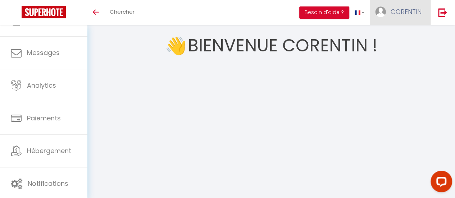
click at [414, 12] on span "CORENTIN" at bounding box center [405, 11] width 31 height 9
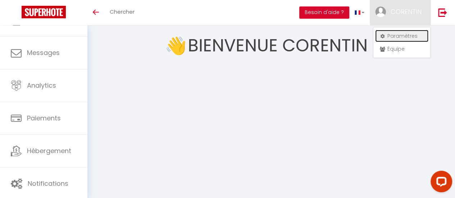
click at [393, 37] on link "Paramètres" at bounding box center [401, 36] width 53 height 12
select select "fr"
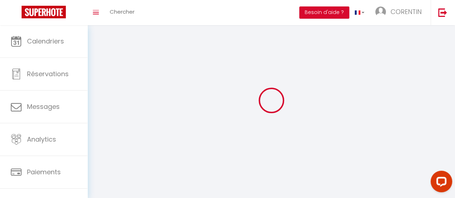
type input "CORENTIN"
type input "[PERSON_NAME]"
type input "0620274508"
type input "7 allee des pleyel"
type input "63430"
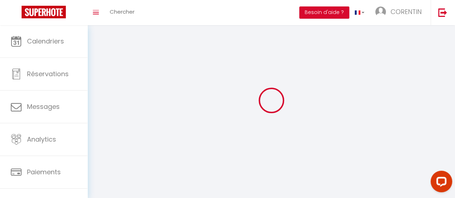
type input "[GEOGRAPHIC_DATA]"
type input "Flti7awWx16qUMRGuIRb9dIbi"
type input "Dd2UojLSJIaO7FzJH1TeiOqRx"
select select "28"
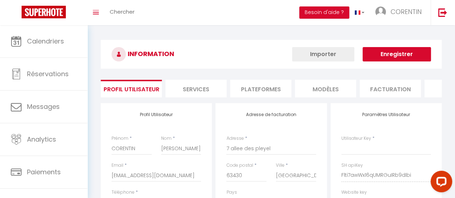
select select "fr"
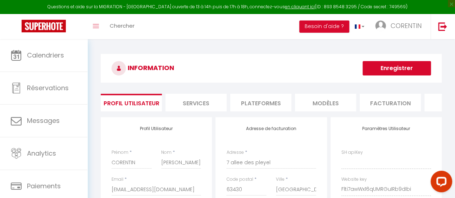
type input "Flti7awWx16qUMRGuIRb9dIbi"
type input "Dd2UojLSJIaO7FzJH1TeiOqRx"
type input "[URL][DOMAIN_NAME]"
click at [246, 101] on li "Plateformes" at bounding box center [260, 103] width 61 height 18
